Goal: Information Seeking & Learning: Learn about a topic

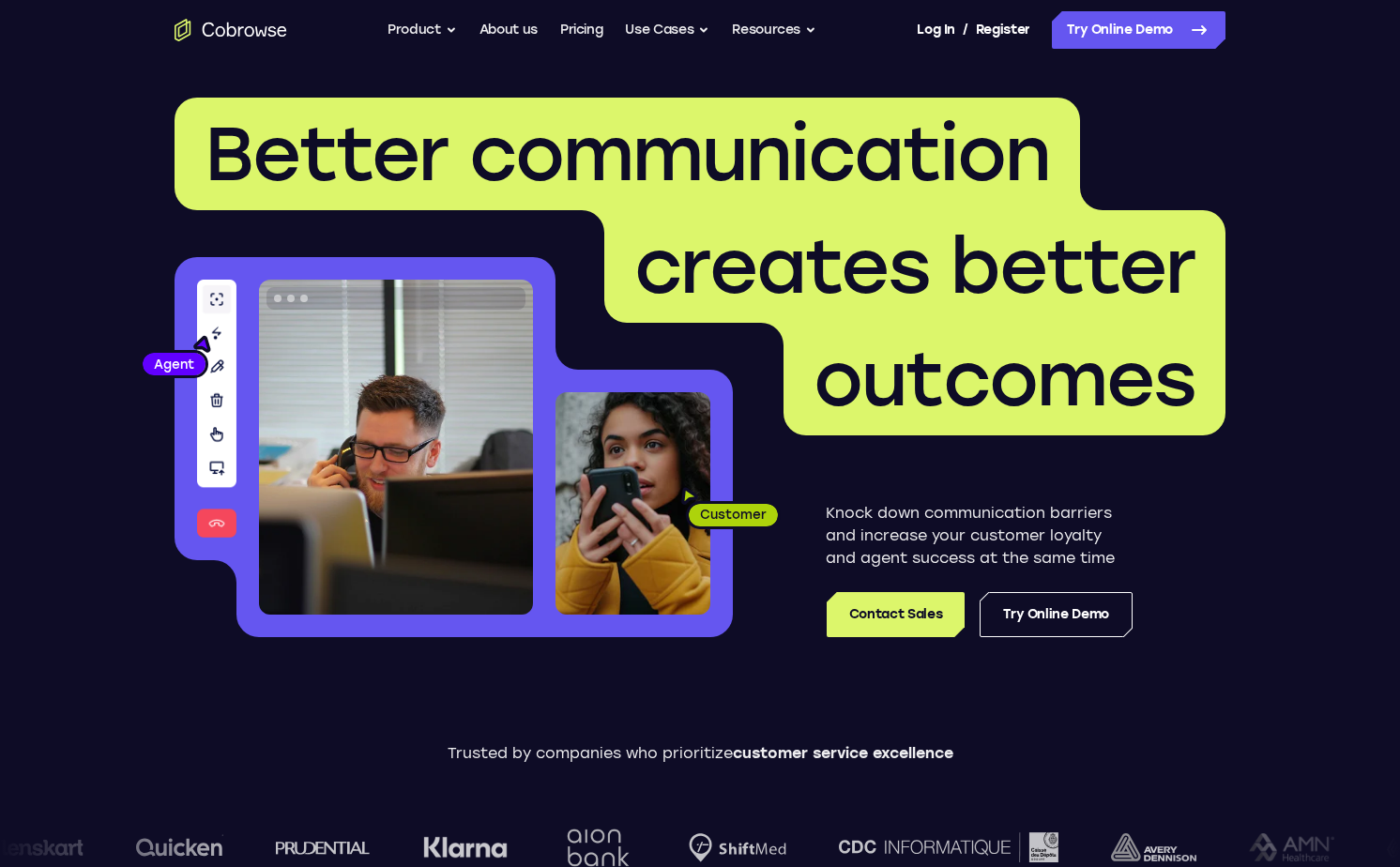
click at [873, 134] on span "Better communication" at bounding box center [627, 154] width 845 height 90
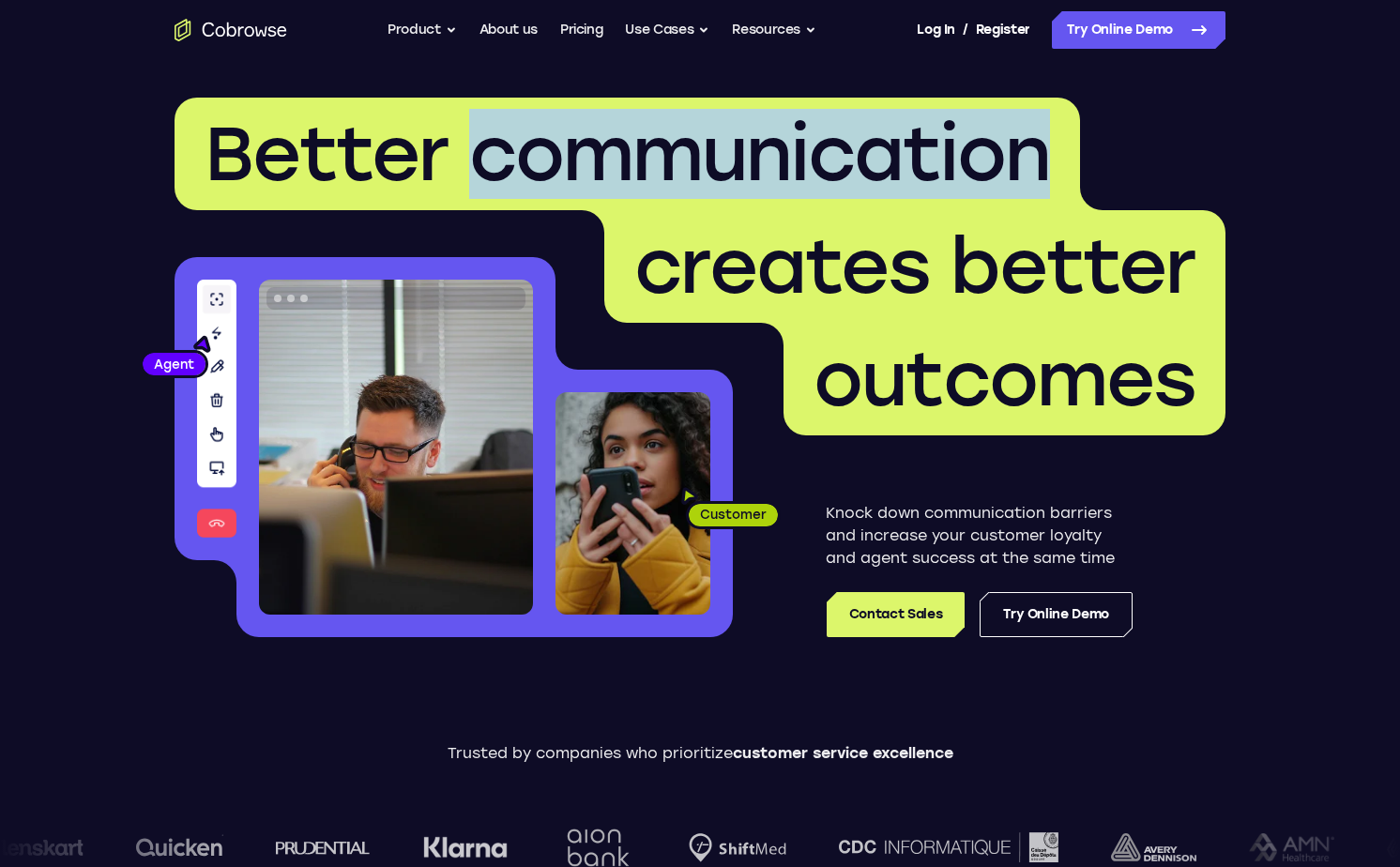
click at [873, 134] on span "Better communication" at bounding box center [627, 154] width 845 height 90
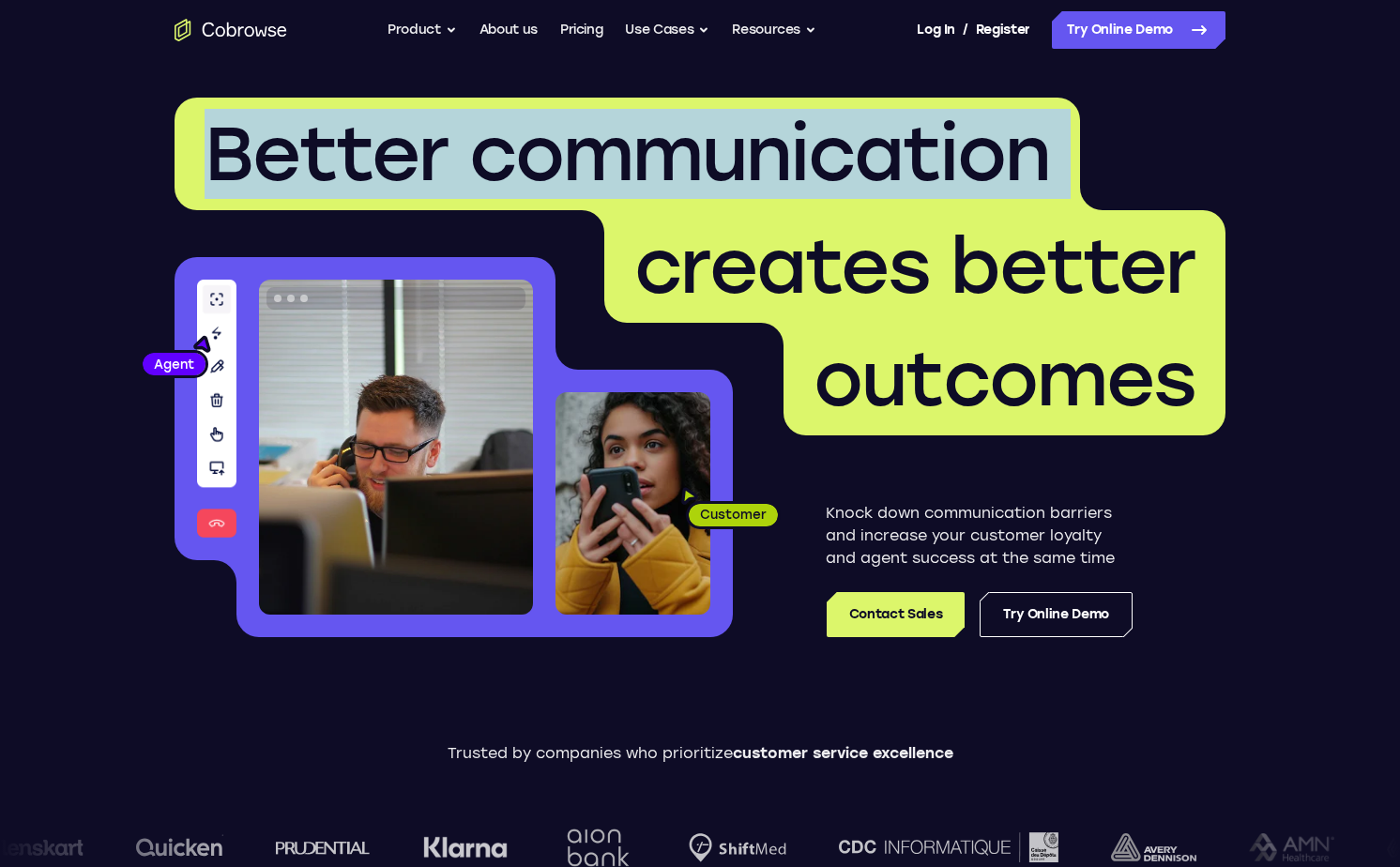
click at [873, 134] on span "Better communication" at bounding box center [627, 154] width 845 height 90
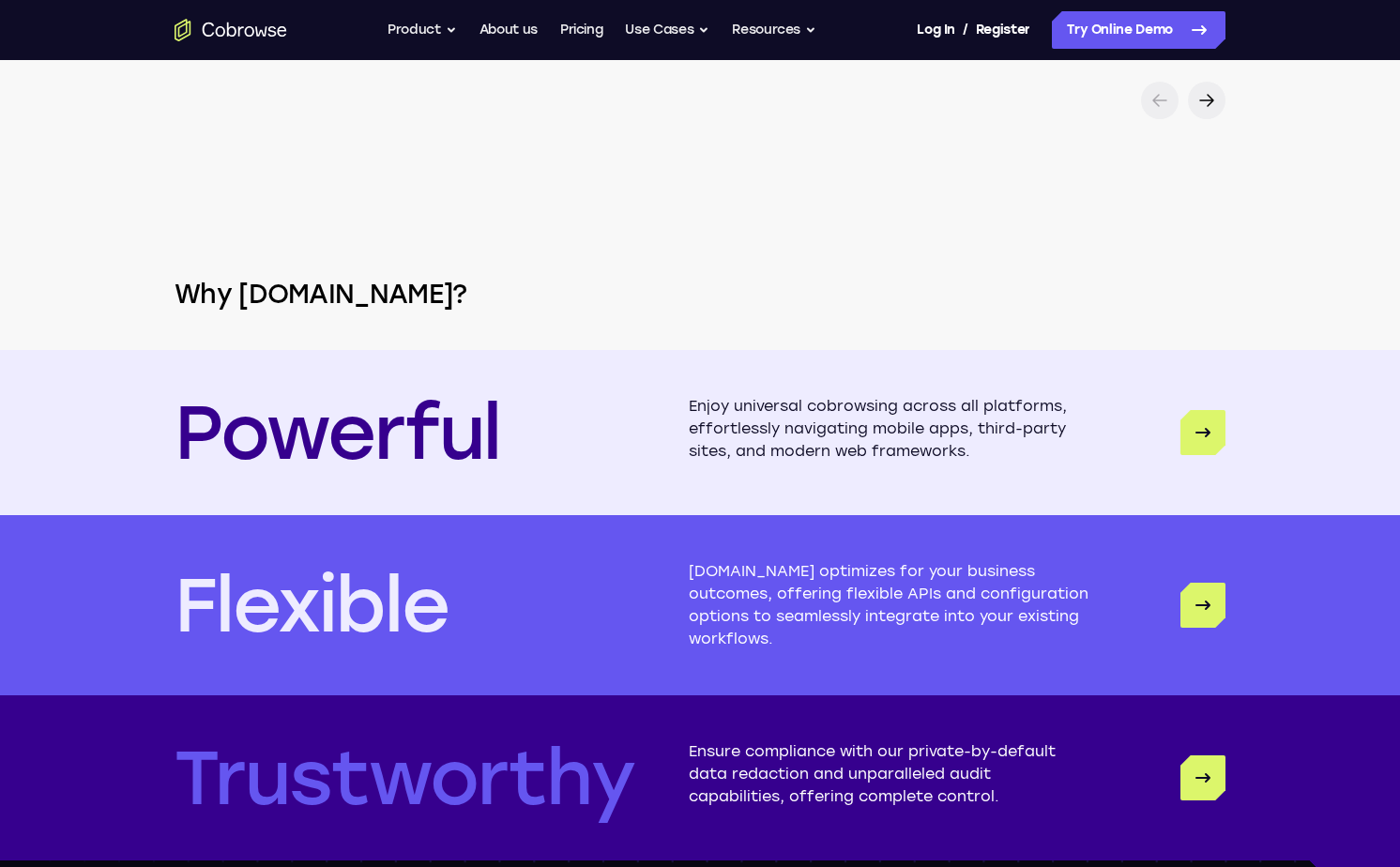
scroll to position [4592, 0]
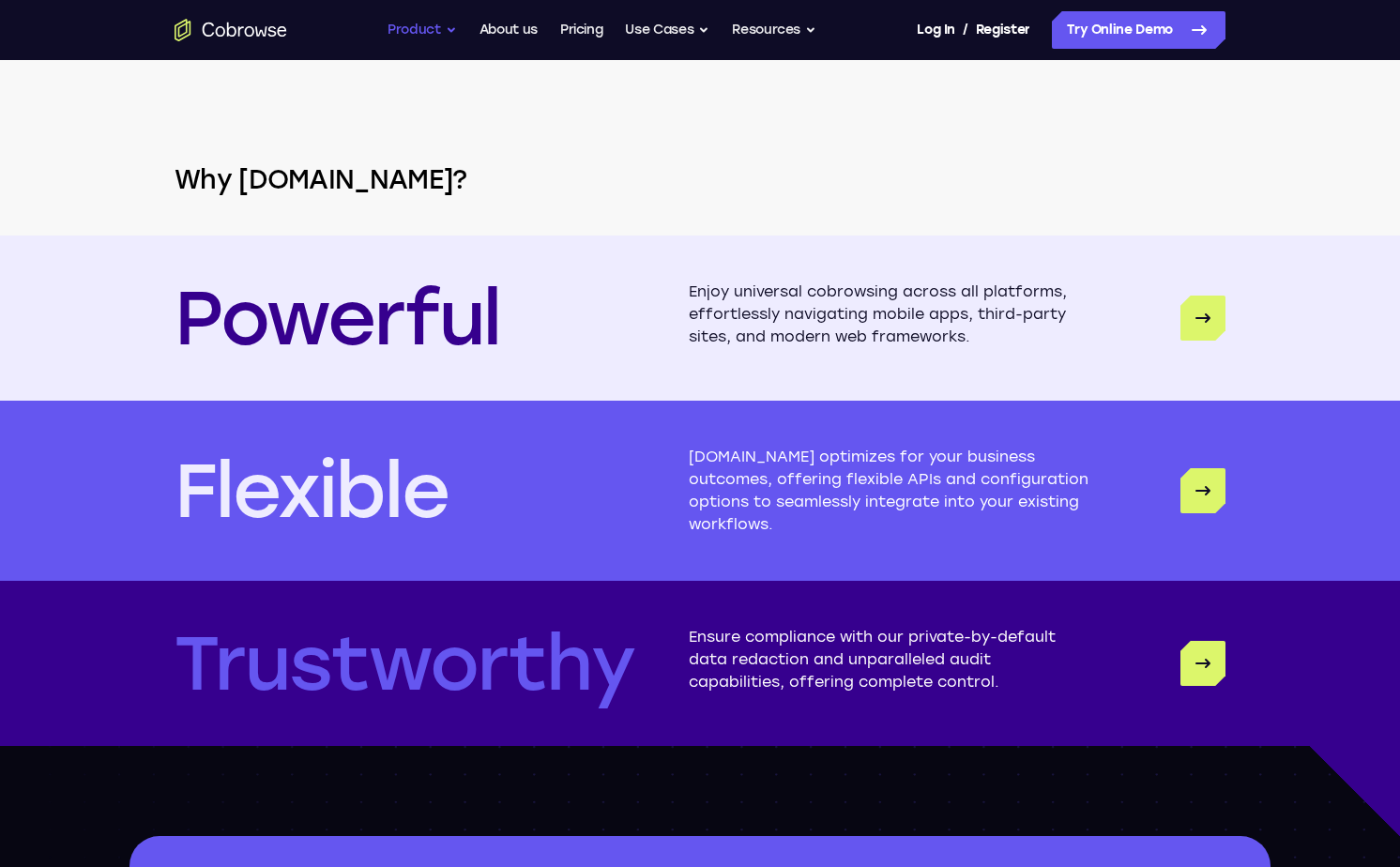
click at [420, 37] on button "Product" at bounding box center [422, 30] width 69 height 37
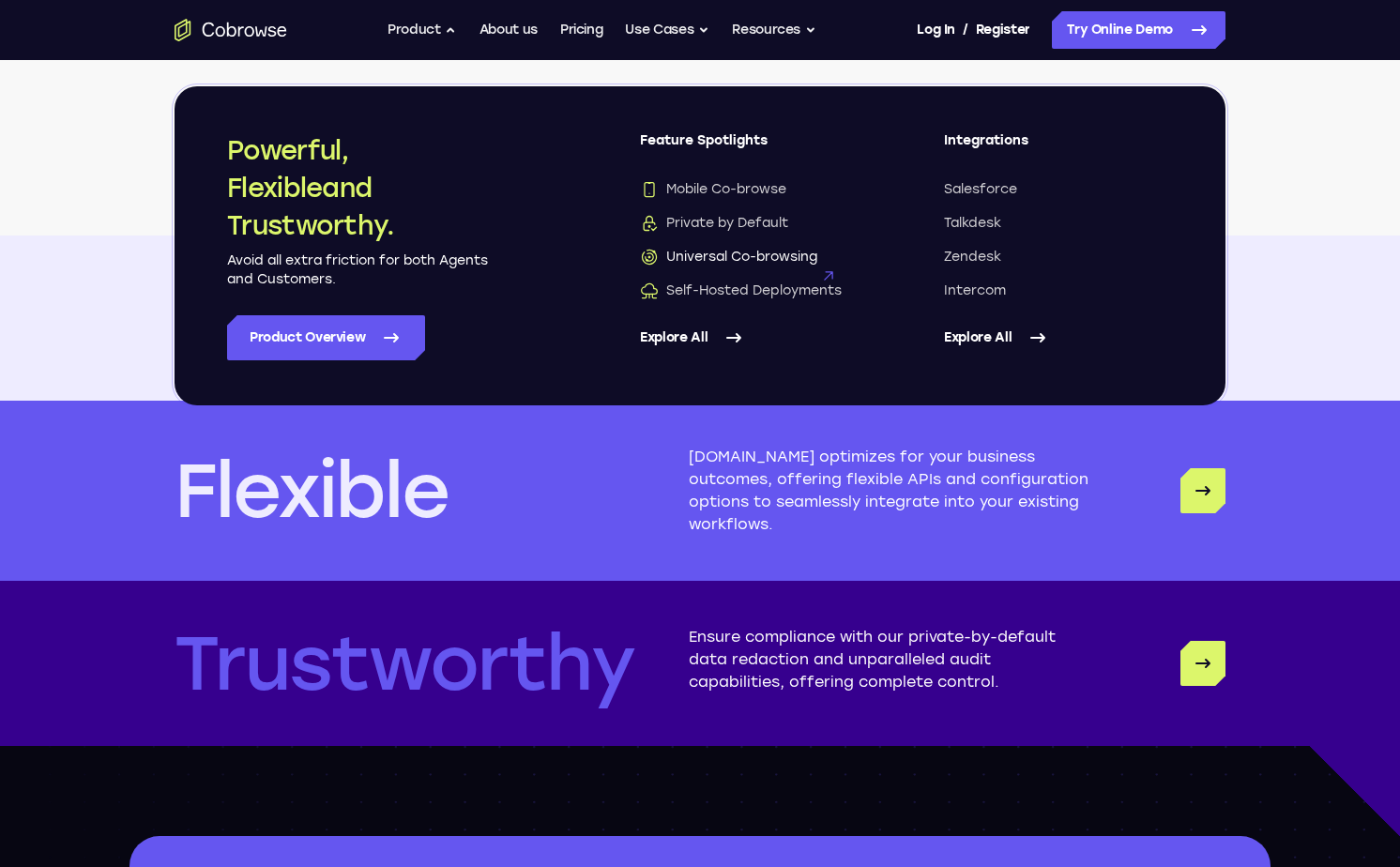
click at [724, 254] on span "Universal Co-browsing" at bounding box center [728, 256] width 177 height 19
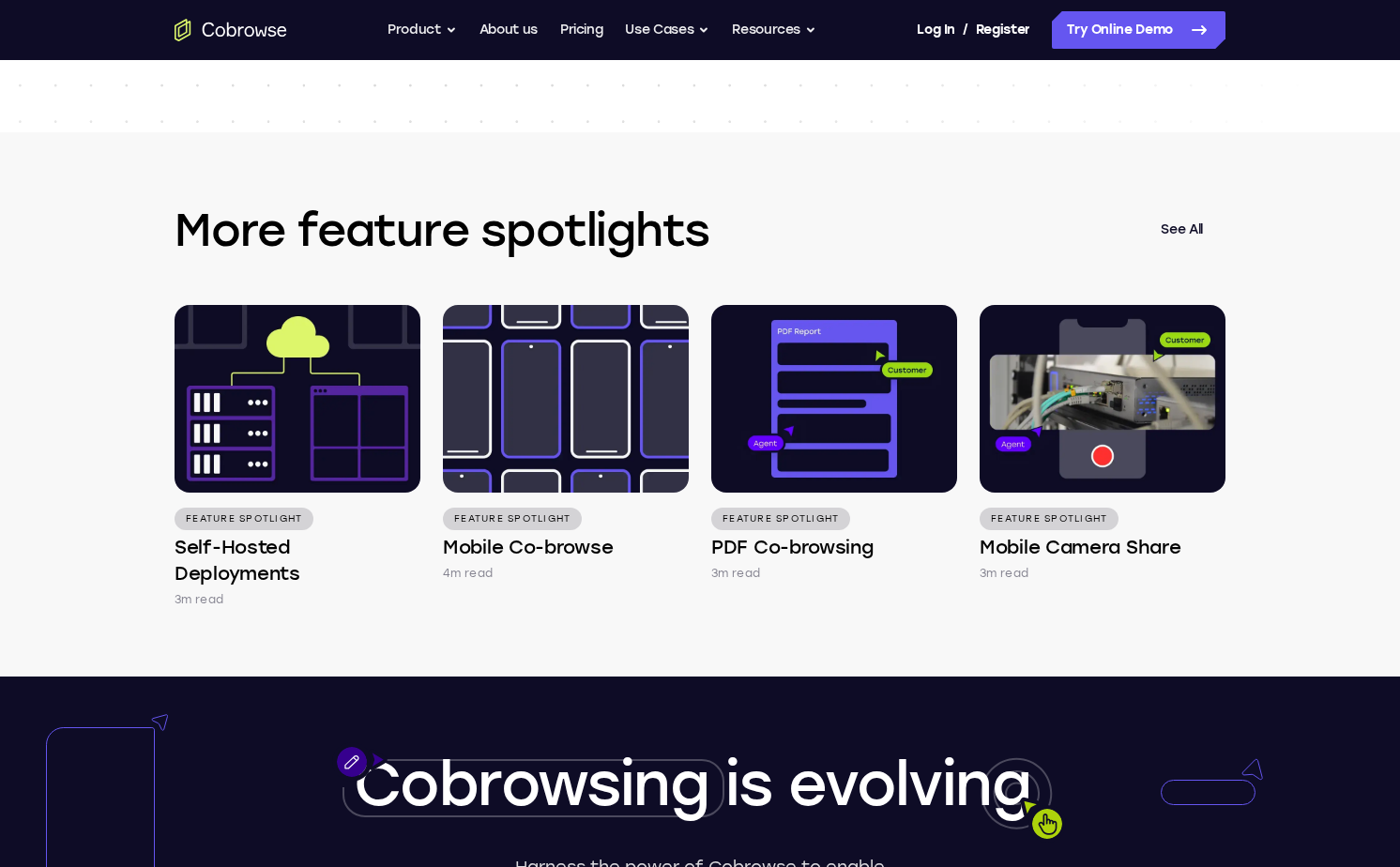
scroll to position [2596, 0]
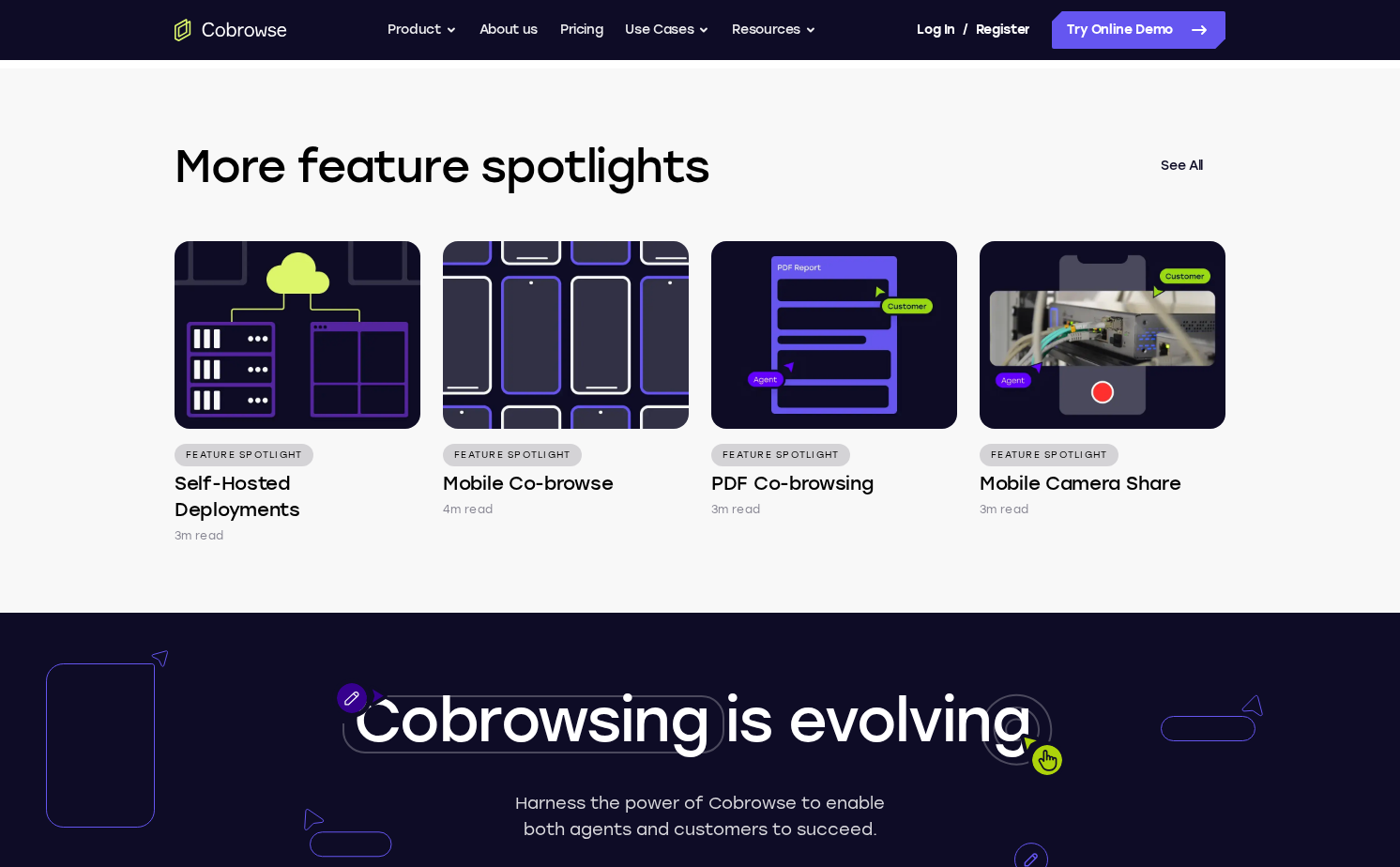
click at [1029, 531] on div "Feature Spotlight Mobile Camera Share 3m read" at bounding box center [1103, 393] width 246 height 304
